Goal: Information Seeking & Learning: Learn about a topic

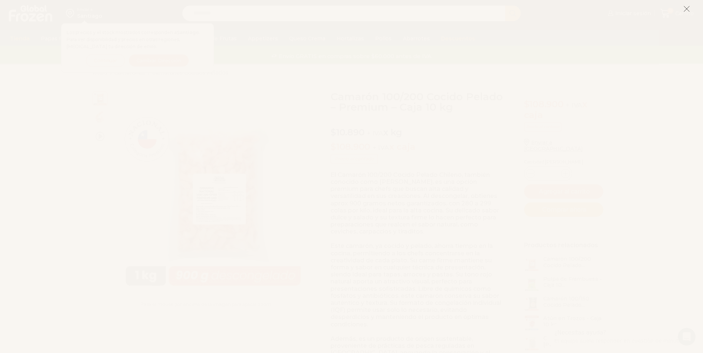
click at [687, 11] on icon at bounding box center [686, 9] width 7 height 7
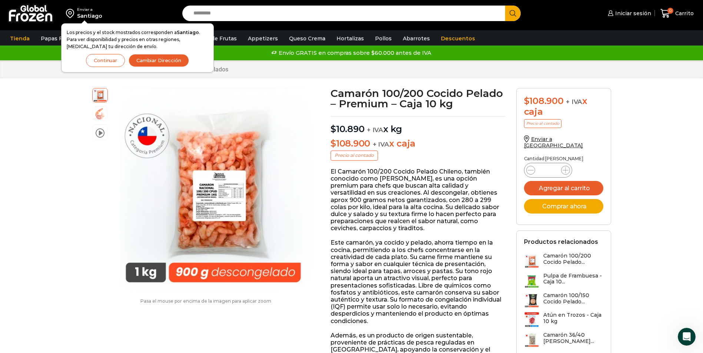
click at [102, 59] on button "Continuar" at bounding box center [105, 60] width 39 height 13
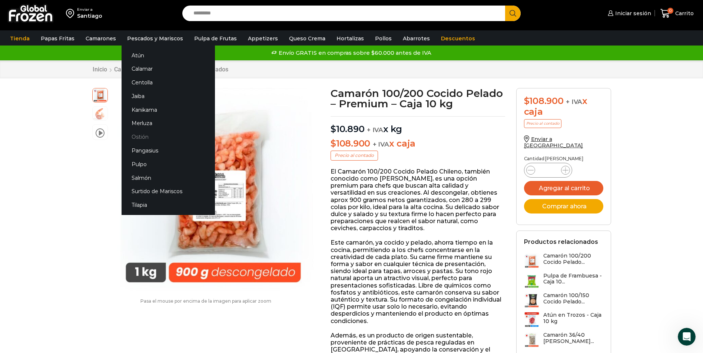
click at [137, 135] on link "Ostión" at bounding box center [167, 137] width 93 height 14
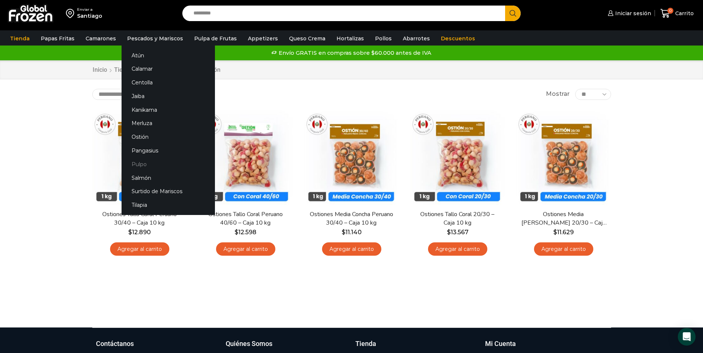
click at [139, 166] on link "Pulpo" at bounding box center [167, 164] width 93 height 14
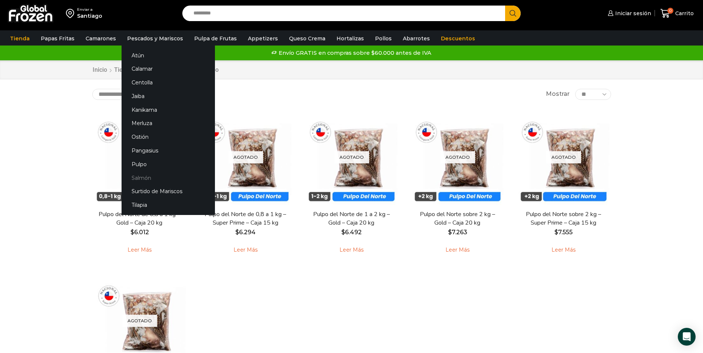
click at [142, 179] on link "Salmón" at bounding box center [167, 178] width 93 height 14
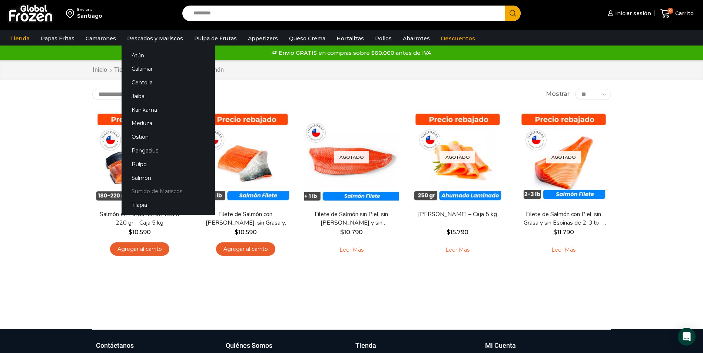
click at [156, 192] on link "Surtido de Mariscos" at bounding box center [167, 192] width 93 height 14
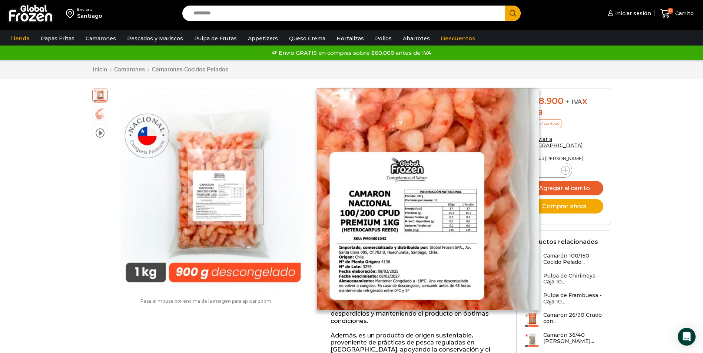
click at [226, 187] on div at bounding box center [226, 187] width 76 height 76
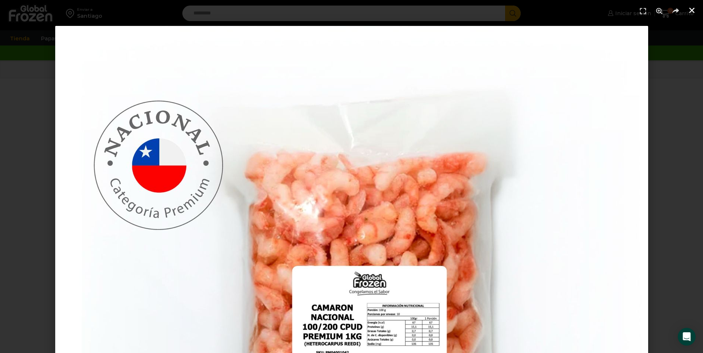
click at [693, 10] on icon "Cerrar (Esc)" at bounding box center [691, 10] width 7 height 7
